Goal: Communication & Community: Ask a question

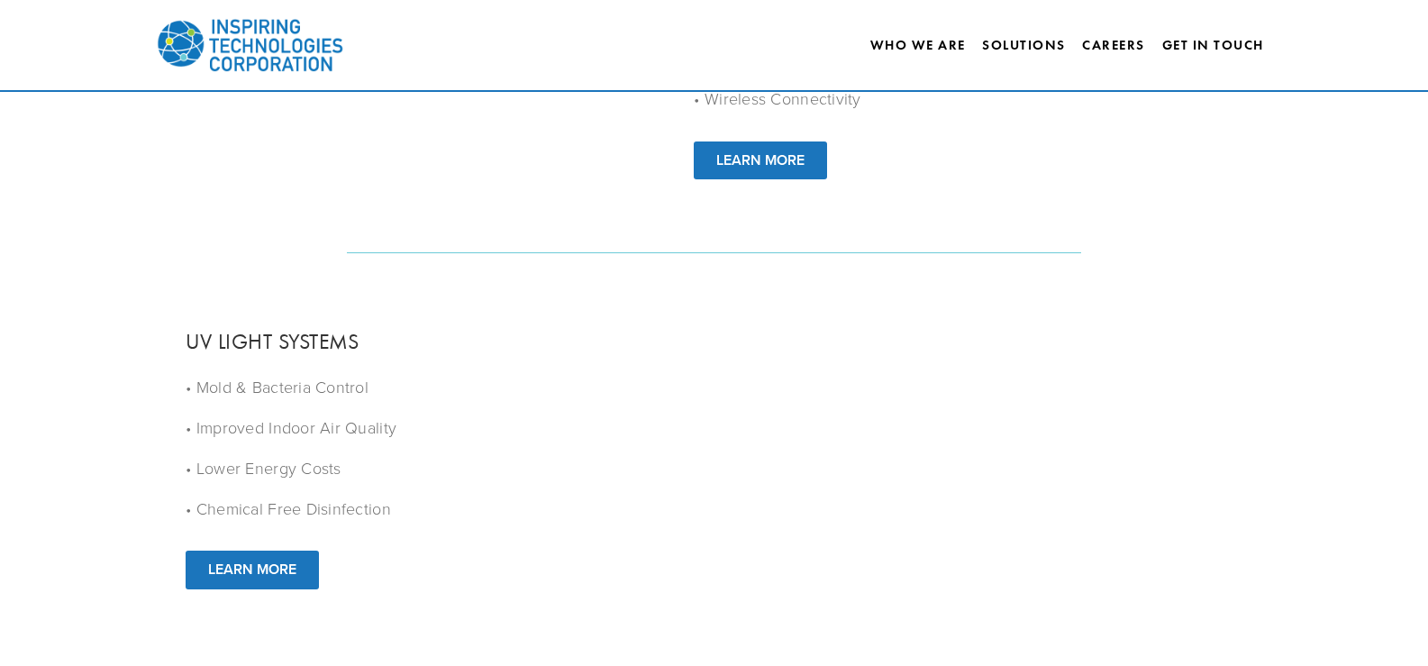
scroll to position [2122, 0]
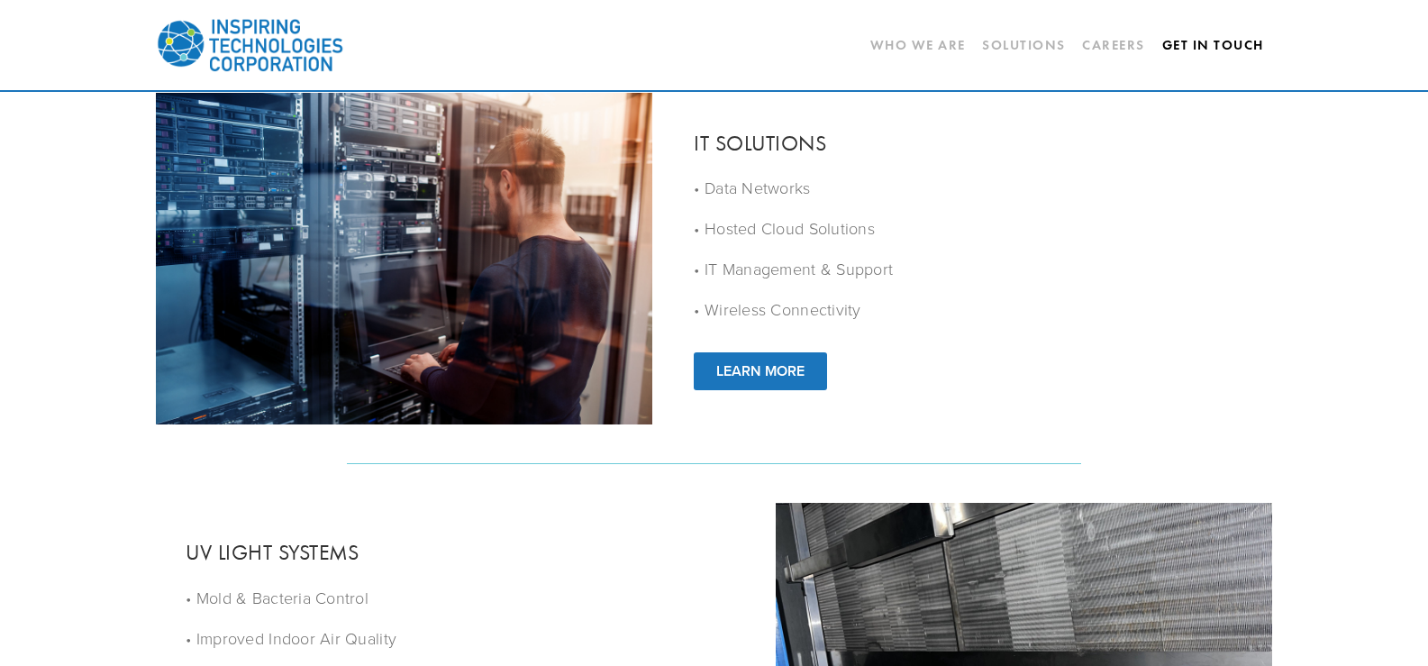
click at [1212, 41] on link "Get In Touch" at bounding box center [1213, 45] width 102 height 31
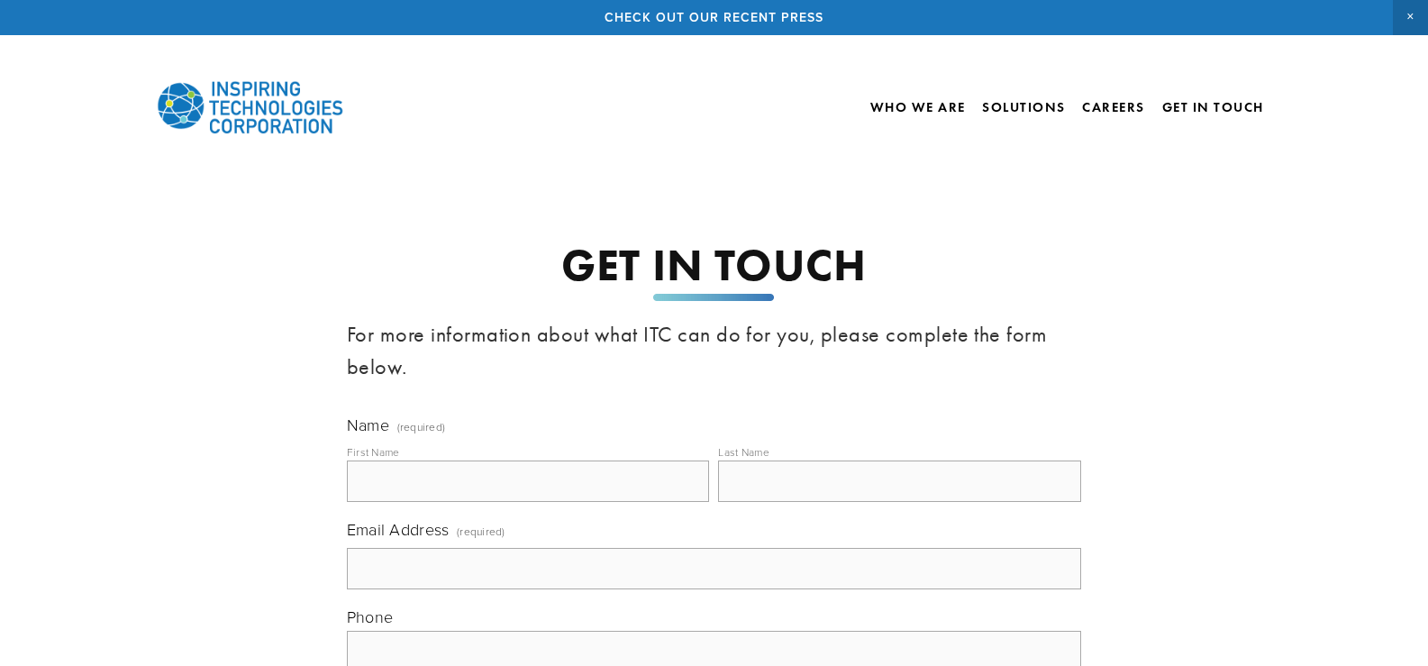
click at [563, 508] on fieldset "Name (required) First Name Last Name" at bounding box center [714, 465] width 734 height 104
click at [595, 470] on input "First Name" at bounding box center [528, 480] width 363 height 41
type input "[PERSON_NAME]"
type input "[EMAIL_ADDRESS][DOMAIN_NAME]"
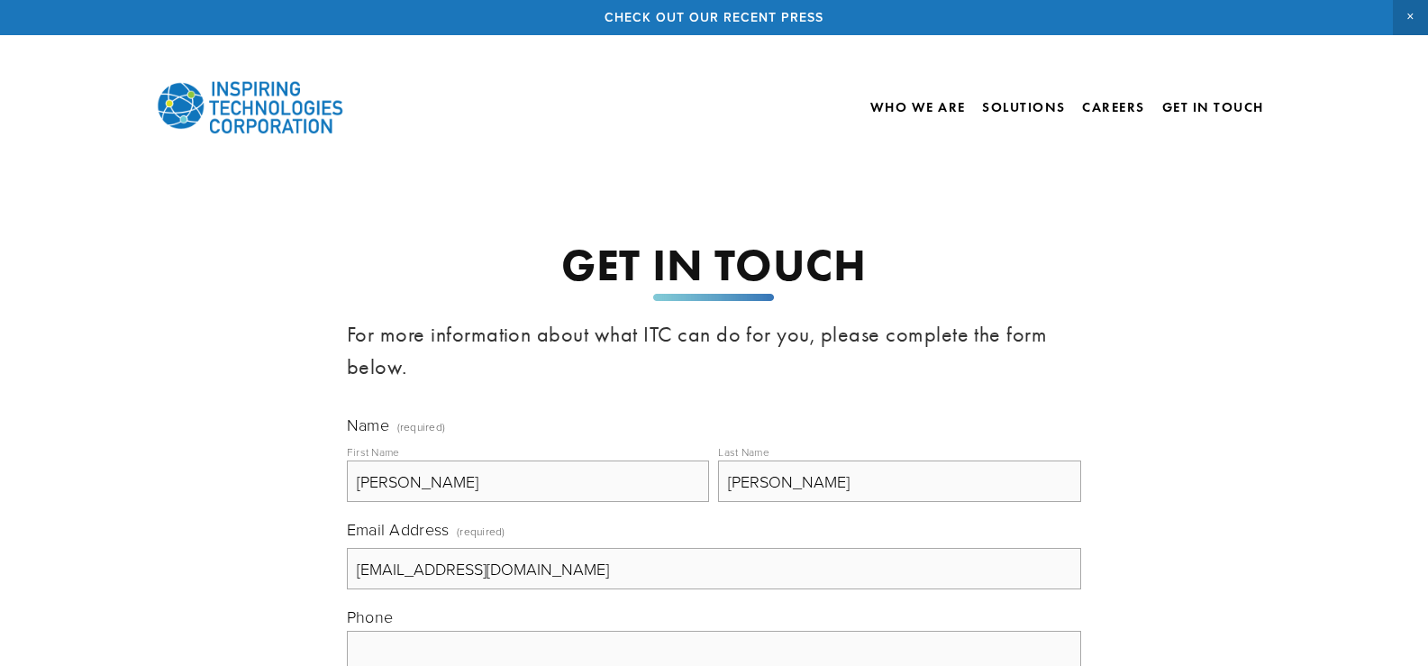
type input "[PHONE_NUMBER]"
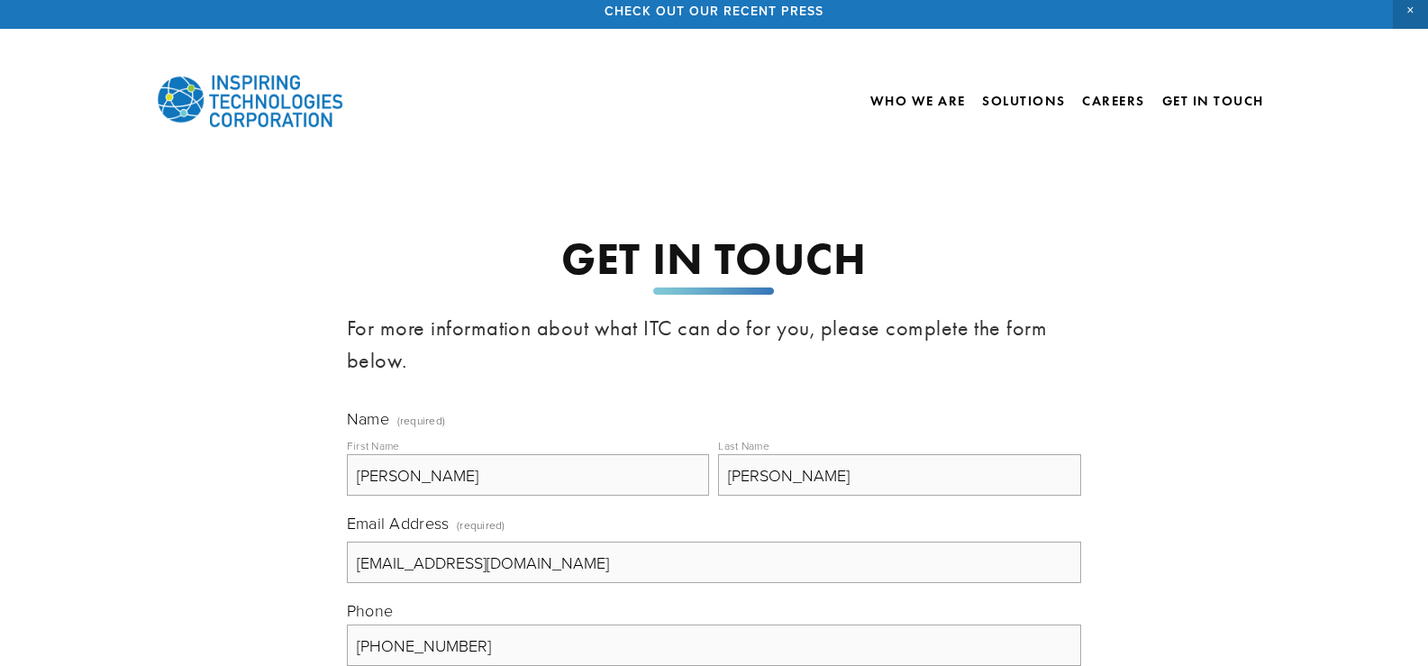
scroll to position [216, 0]
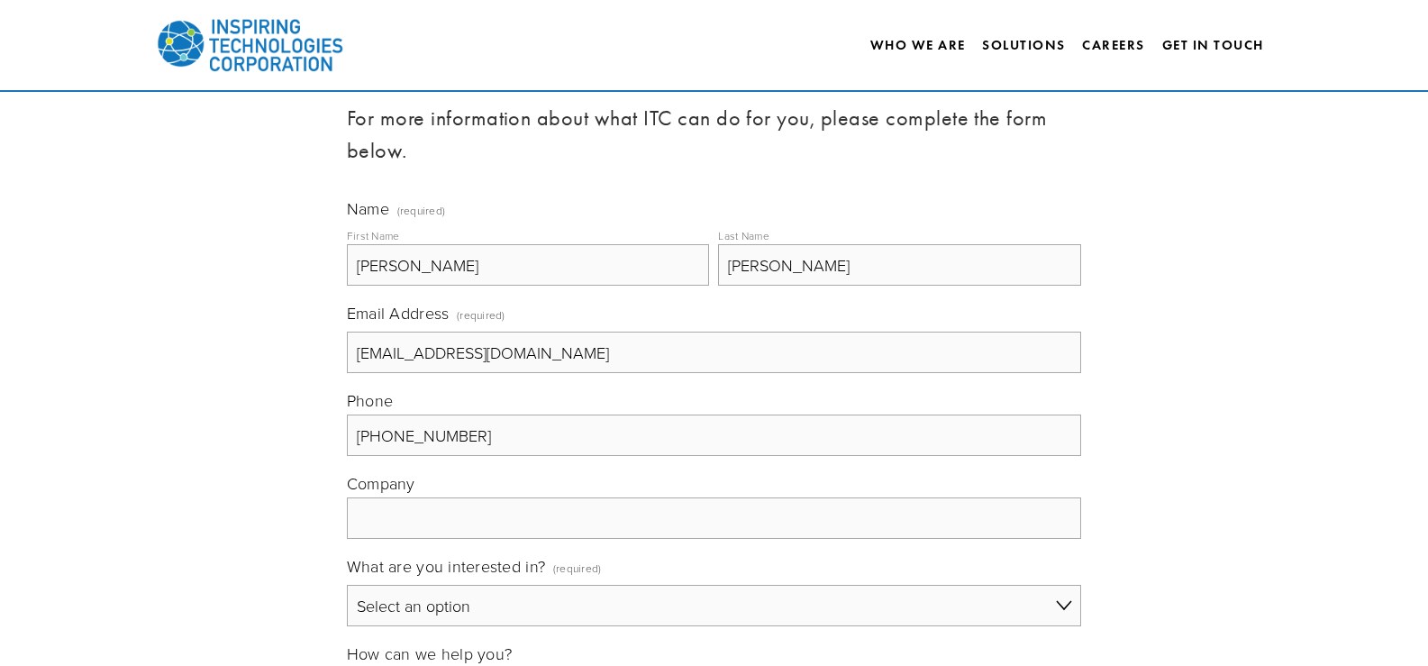
click at [518, 494] on label "Company" at bounding box center [714, 484] width 734 height 25
click at [518, 497] on input "Company" at bounding box center [714, 517] width 734 height 41
click at [516, 531] on input "Company" at bounding box center [714, 517] width 734 height 41
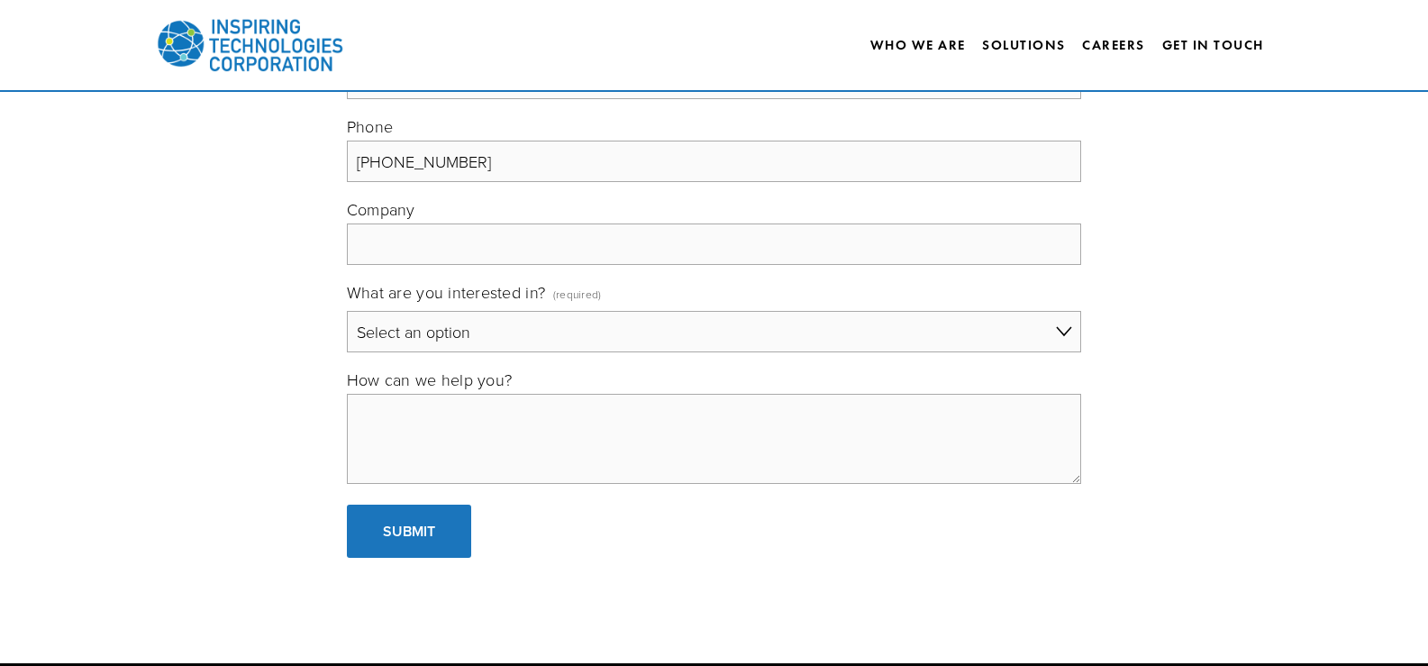
scroll to position [637, 0]
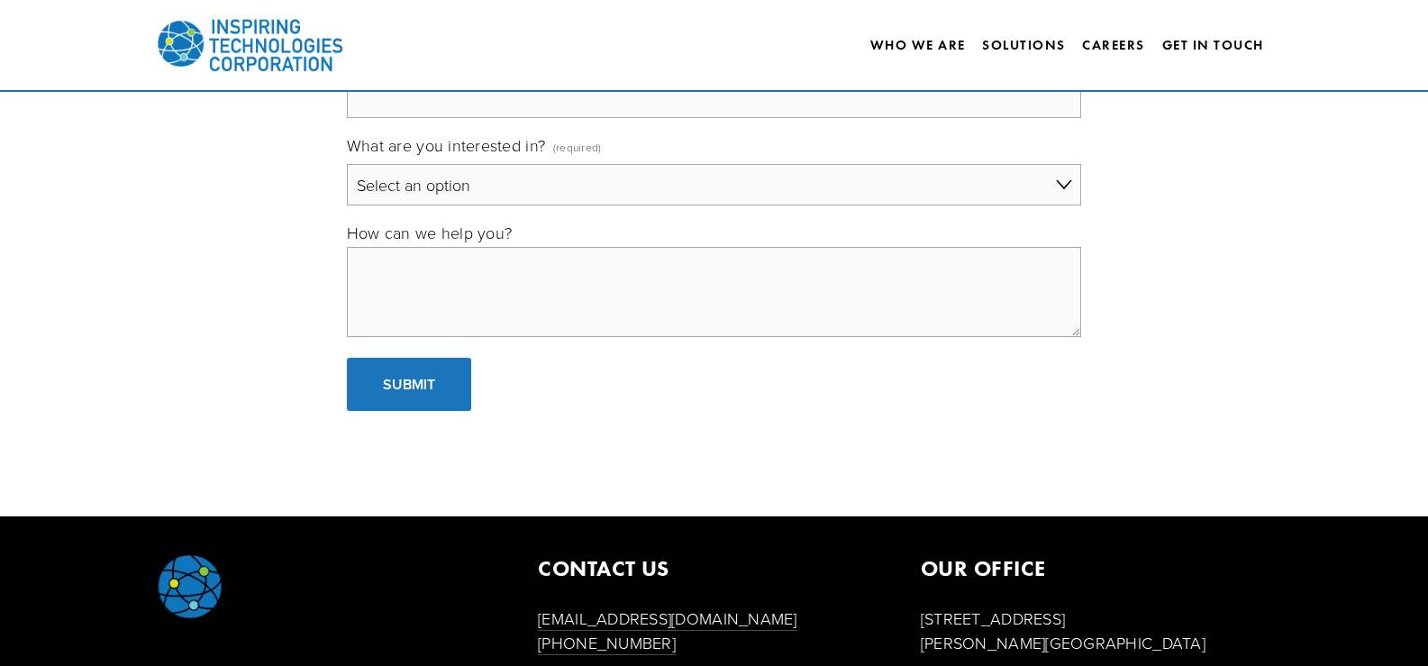
click at [447, 346] on form "Name (required) First Name [PERSON_NAME] Name [PERSON_NAME] Email Address (requ…" at bounding box center [714, 94] width 734 height 634
click at [451, 301] on textarea "How can we help you?" at bounding box center [714, 292] width 734 height 90
paste textarea "Wikipedia is considered to be the World’s most significant tool for reference m…"
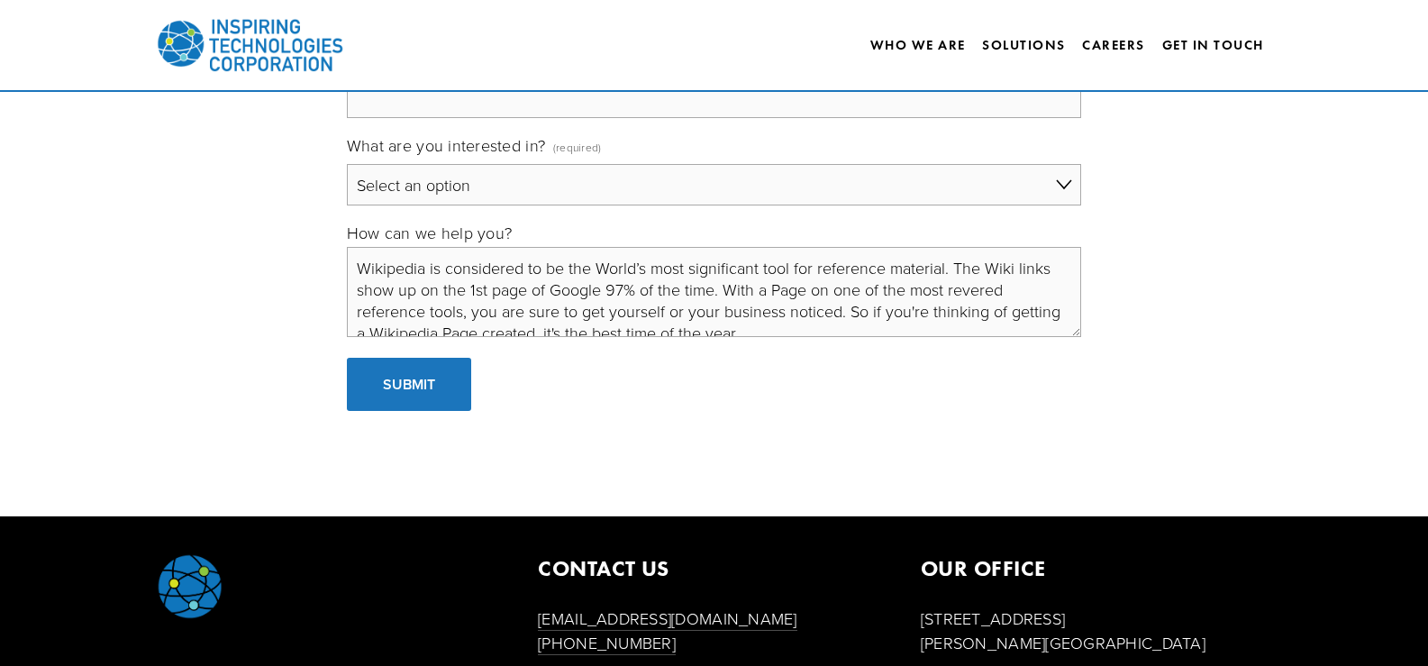
scroll to position [427, 0]
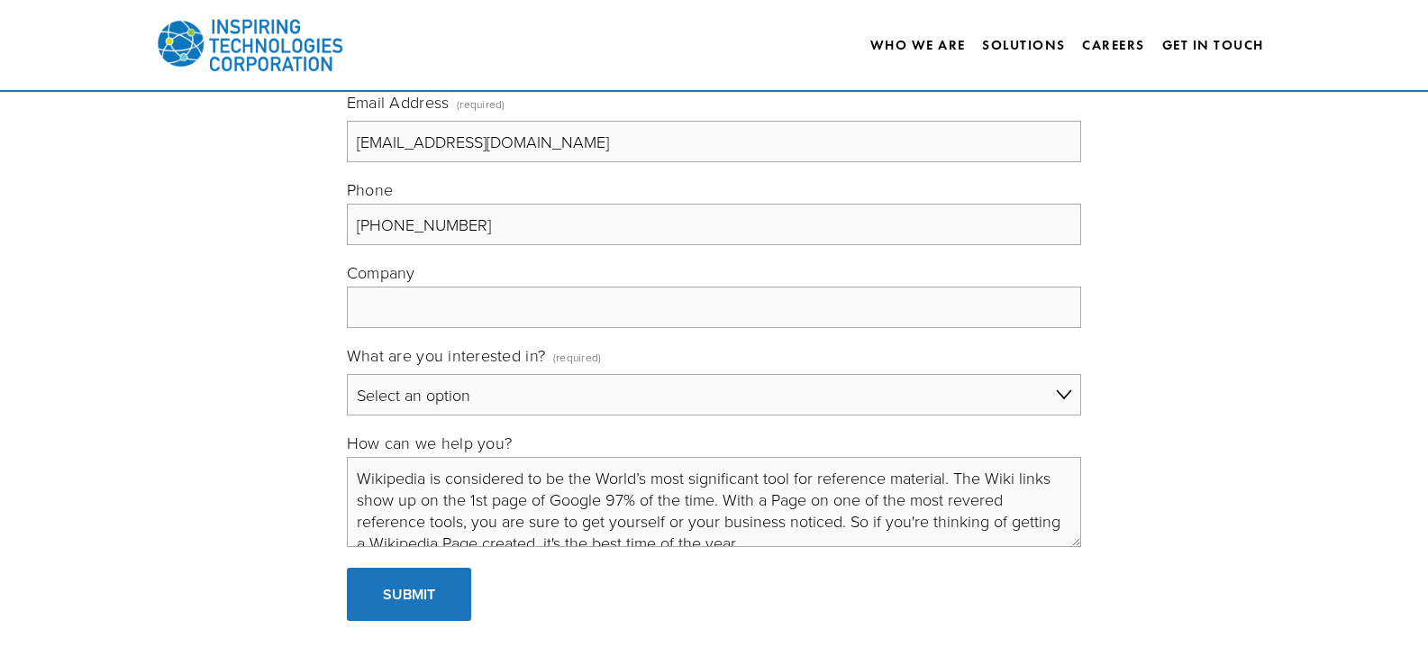
type textarea "Wikipedia is considered to be the World’s most significant tool for reference m…"
click at [457, 302] on input "Company" at bounding box center [714, 306] width 734 height 41
type input "Wiki thinker"
click at [499, 397] on select "Select an option General Building Automation Electronic Security Systems IT Sol…" at bounding box center [714, 394] width 734 height 41
select select "Careers"
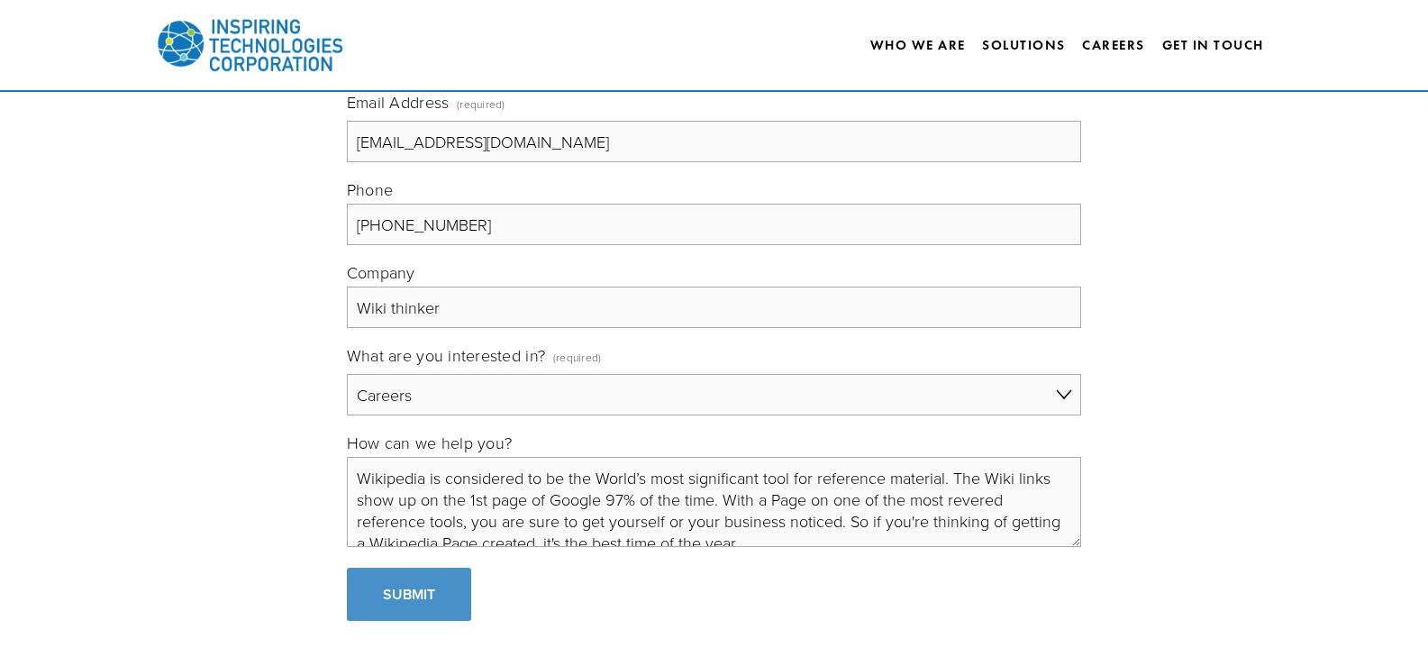
click at [347, 374] on select "Select an option General Building Automation Electronic Security Systems IT Sol…" at bounding box center [714, 394] width 734 height 41
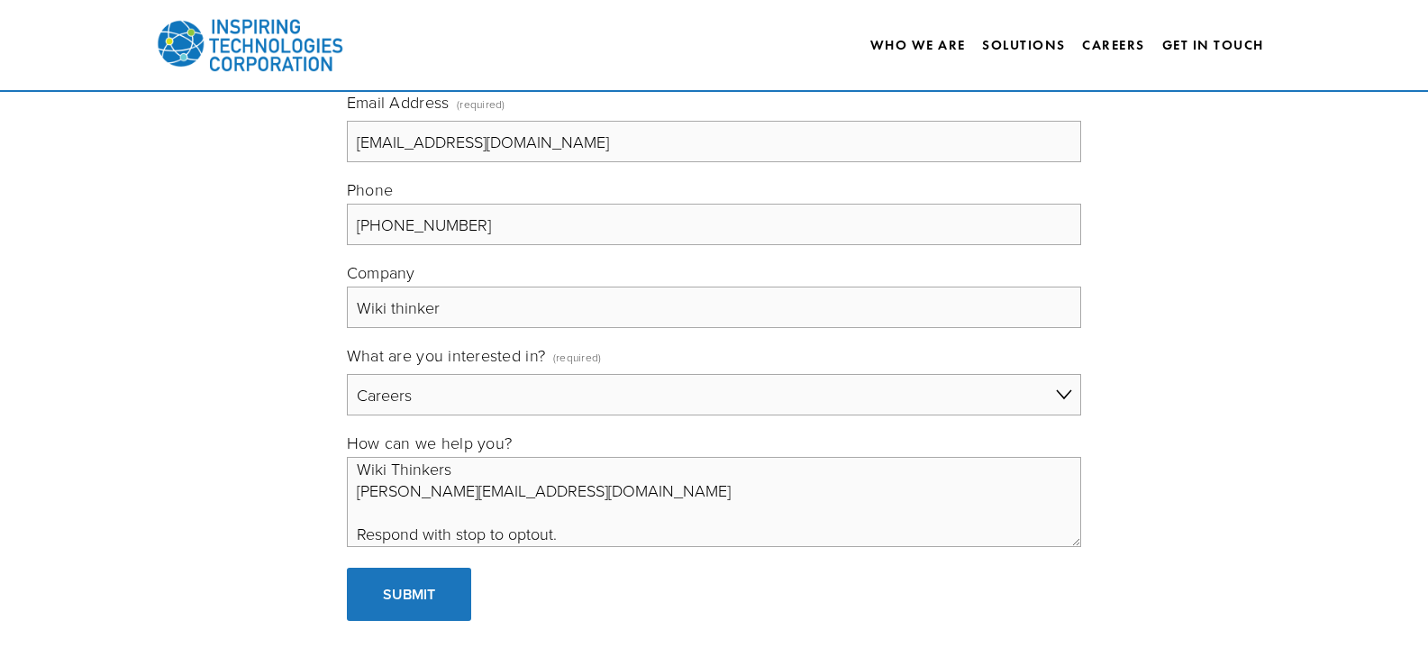
scroll to position [232, 0]
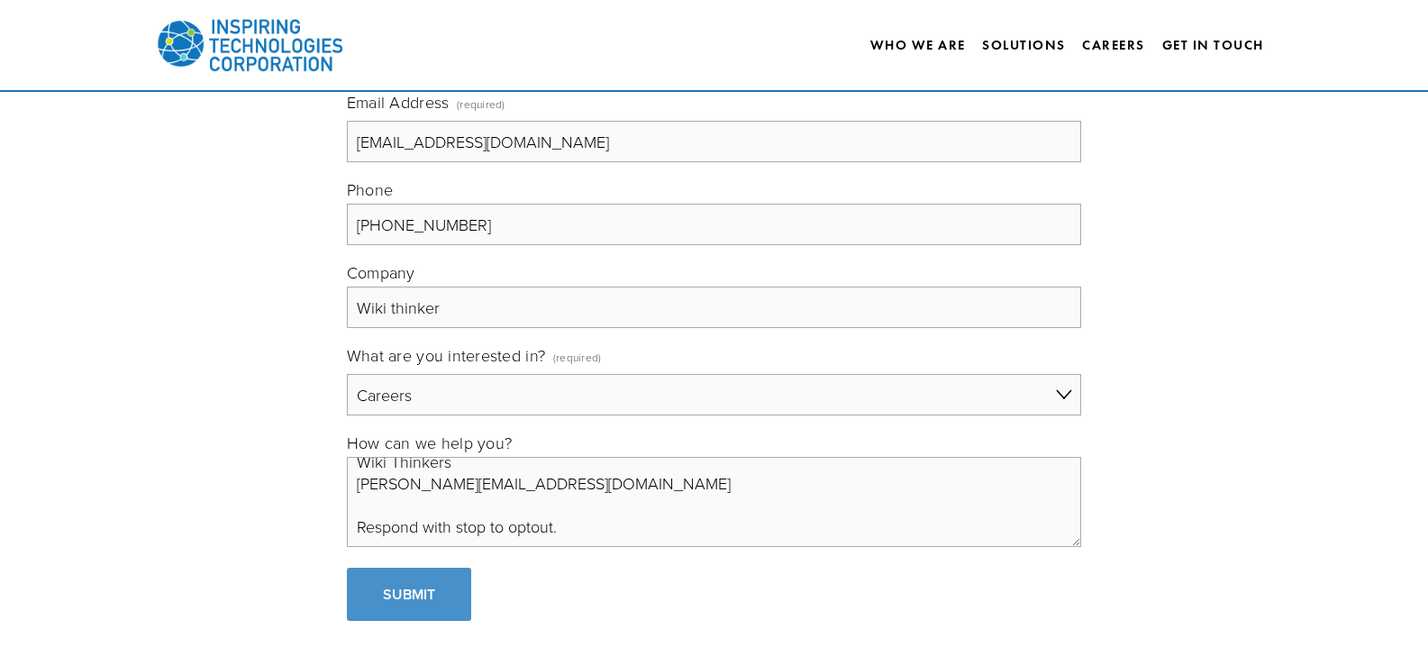
click at [422, 587] on span "Submit" at bounding box center [409, 594] width 52 height 21
